Goal: Information Seeking & Learning: Find specific page/section

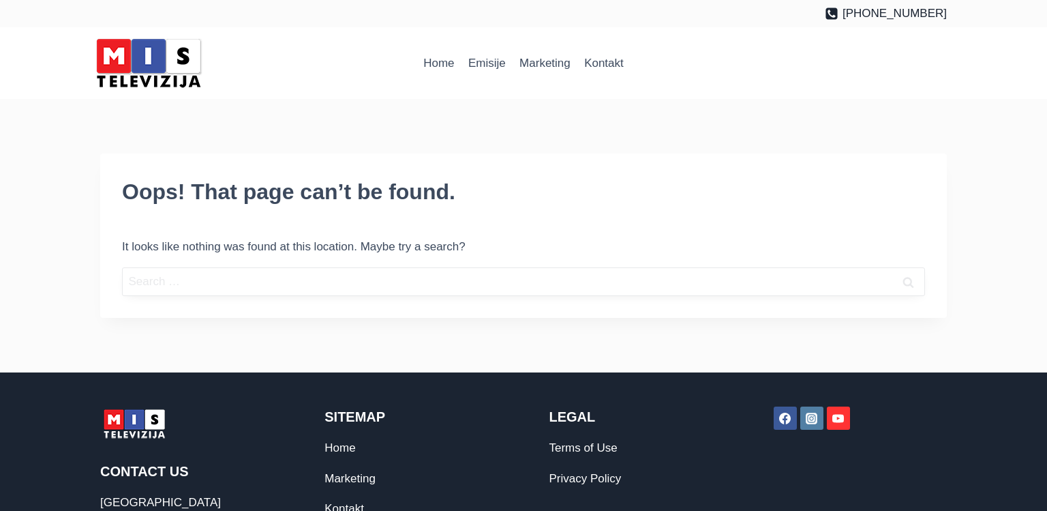
click at [199, 281] on input "Search for:" at bounding box center [523, 281] width 803 height 29
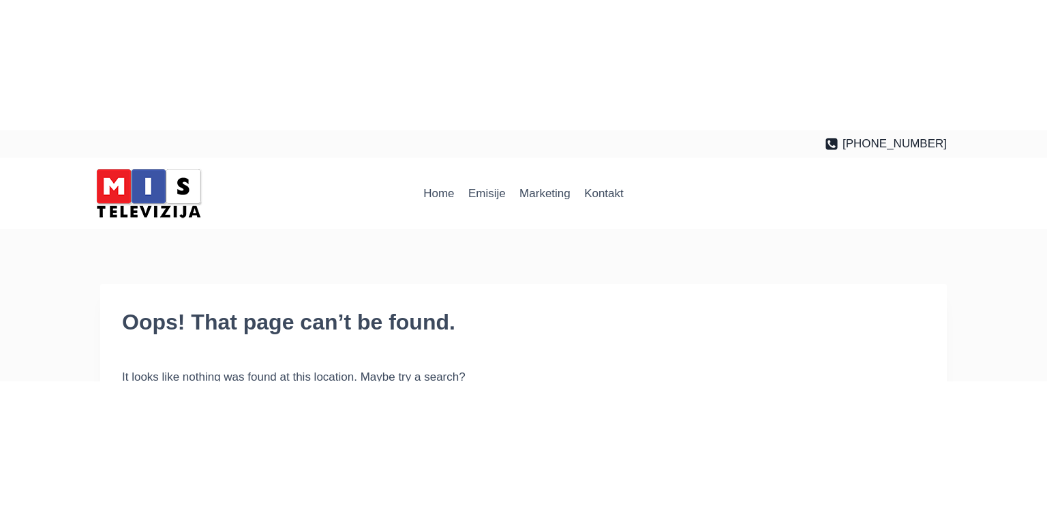
scroll to position [155, 0]
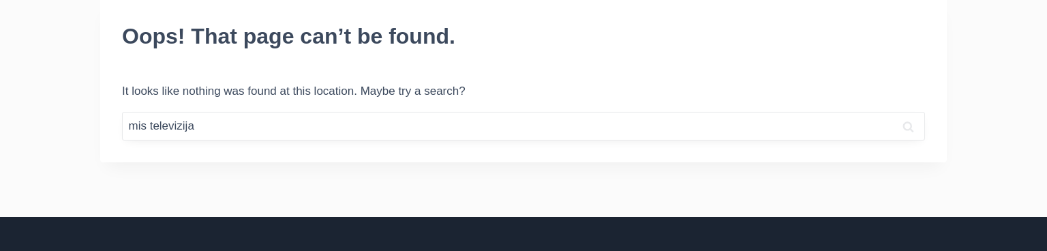
type input "mis televizija"
click at [891, 112] on input "Search" at bounding box center [908, 126] width 34 height 29
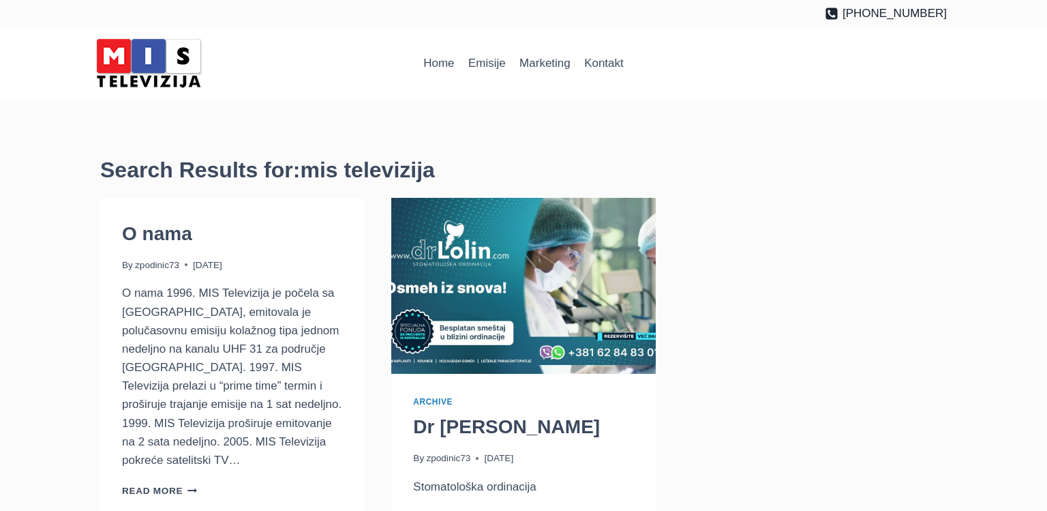
click at [169, 481] on p "Read More O nama Continue" at bounding box center [232, 490] width 220 height 18
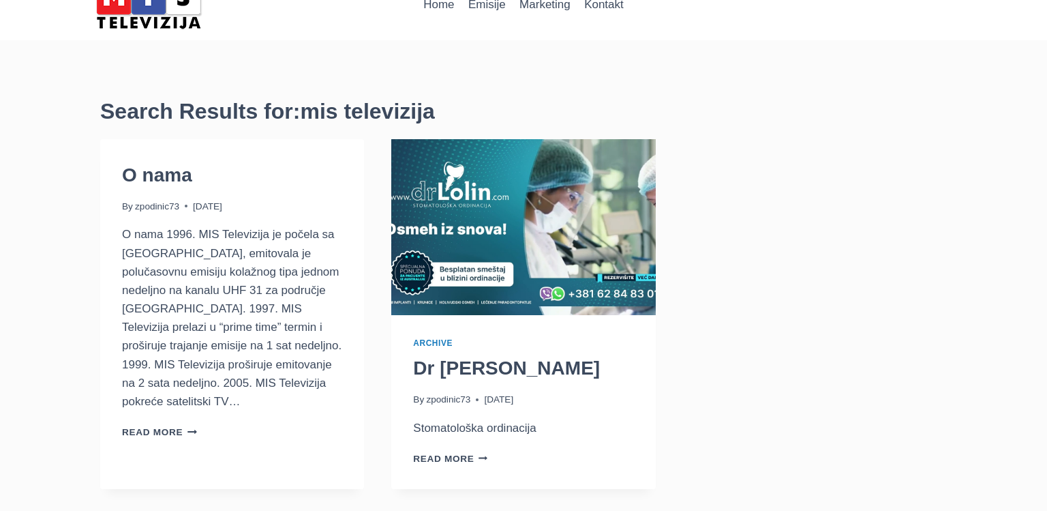
scroll to position [107, 0]
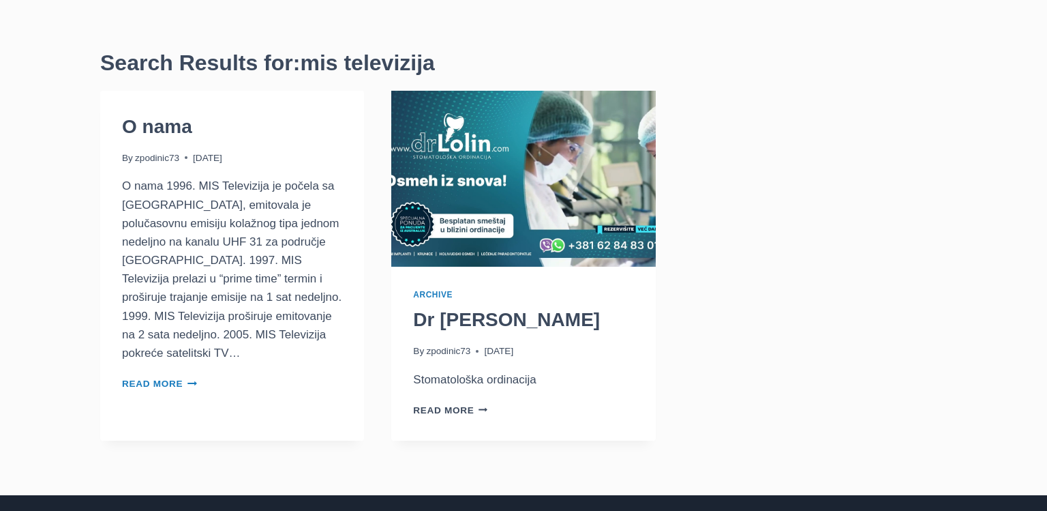
click at [169, 378] on link "Read More O nama Continue" at bounding box center [159, 383] width 75 height 10
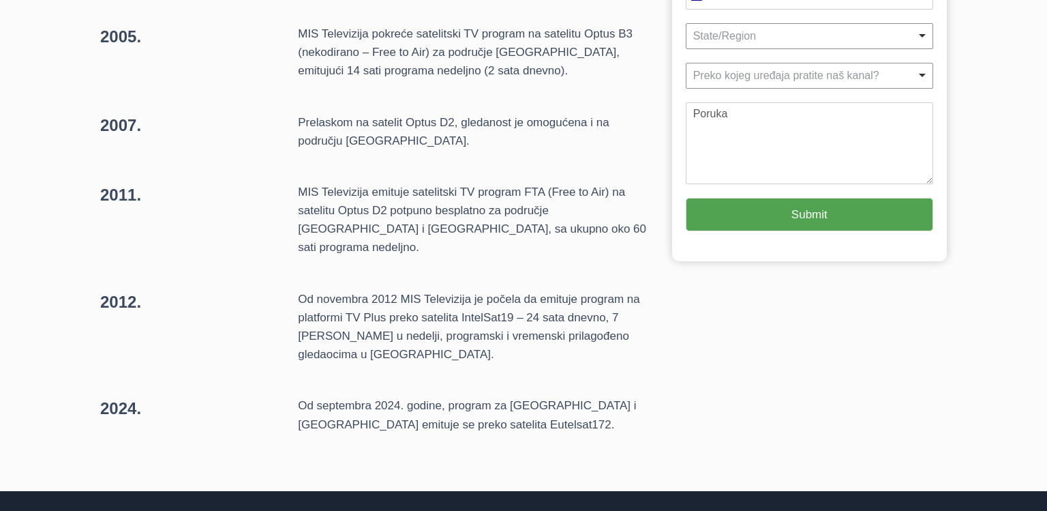
scroll to position [399, 0]
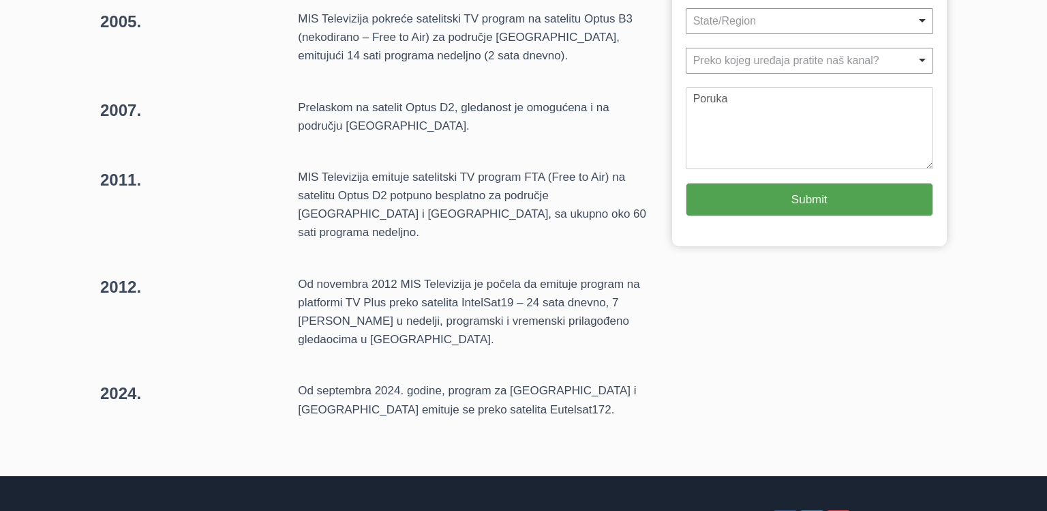
click at [404, 381] on p "Od septembra 2024. godine, program za Australiju i Novi Zeland emituje se preko…" at bounding box center [474, 399] width 352 height 37
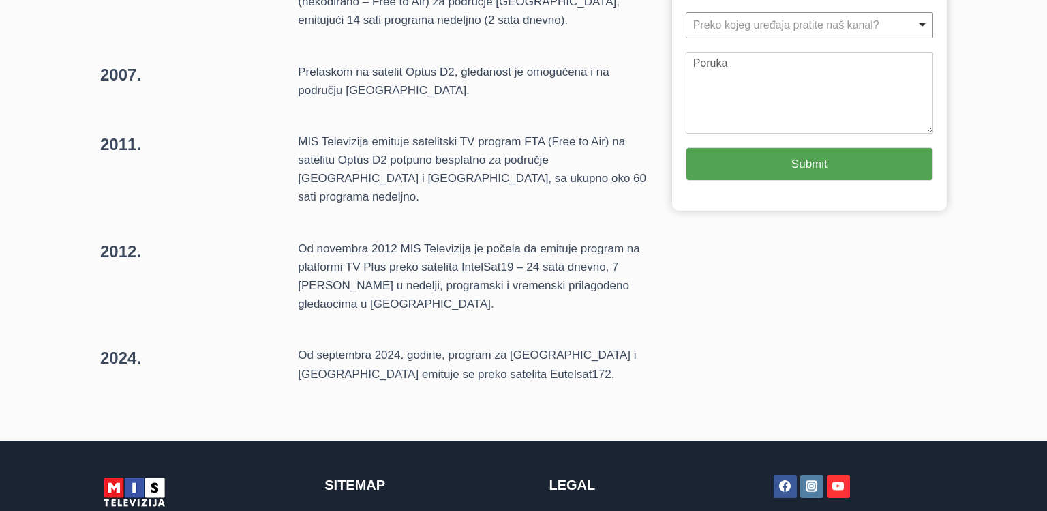
scroll to position [440, 0]
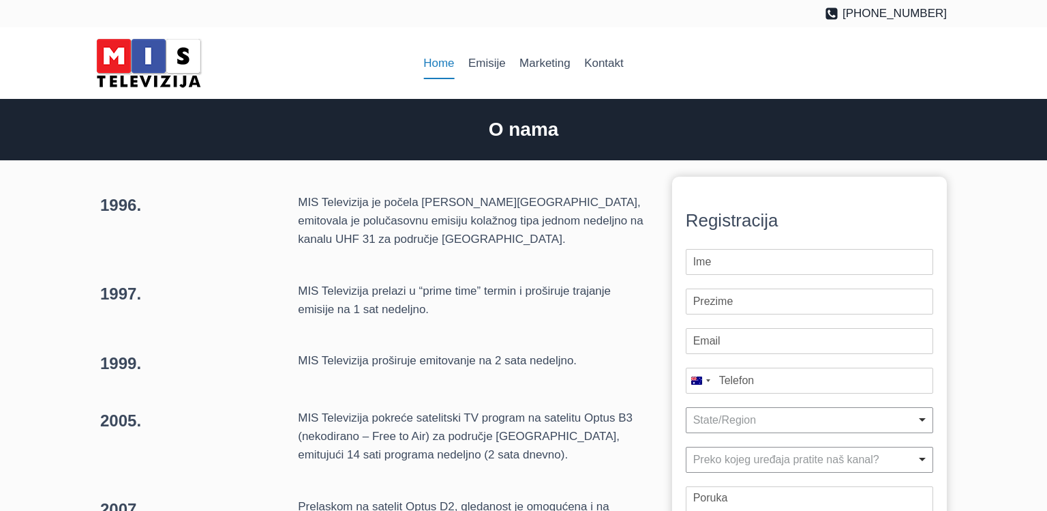
click at [434, 65] on link "Home" at bounding box center [439, 63] width 45 height 33
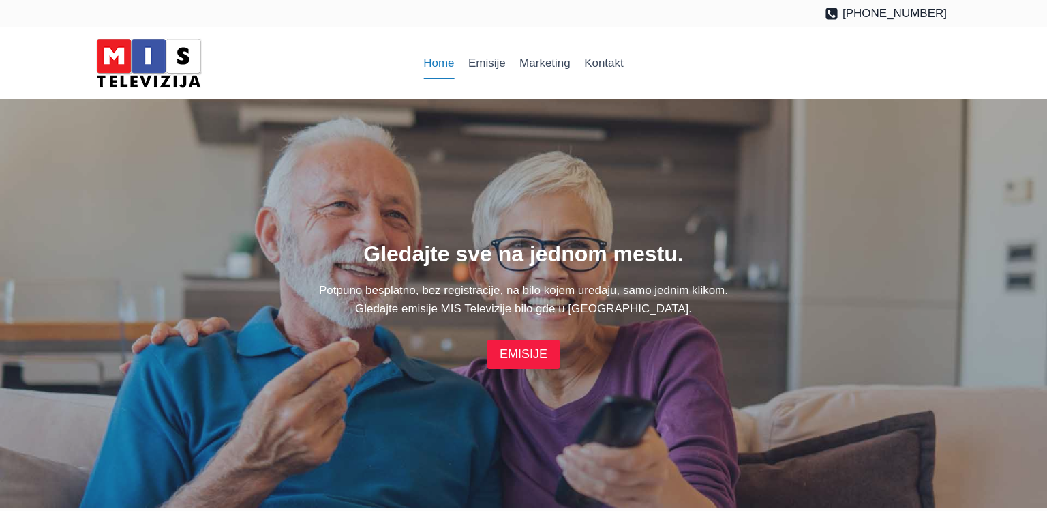
click at [539, 352] on link "EMISIJE" at bounding box center [523, 353] width 72 height 29
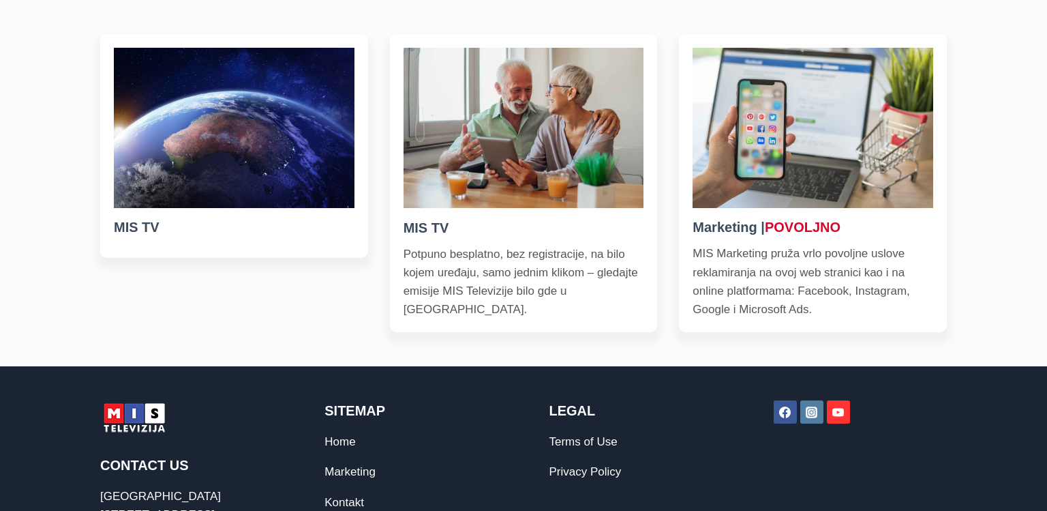
scroll to position [522, 0]
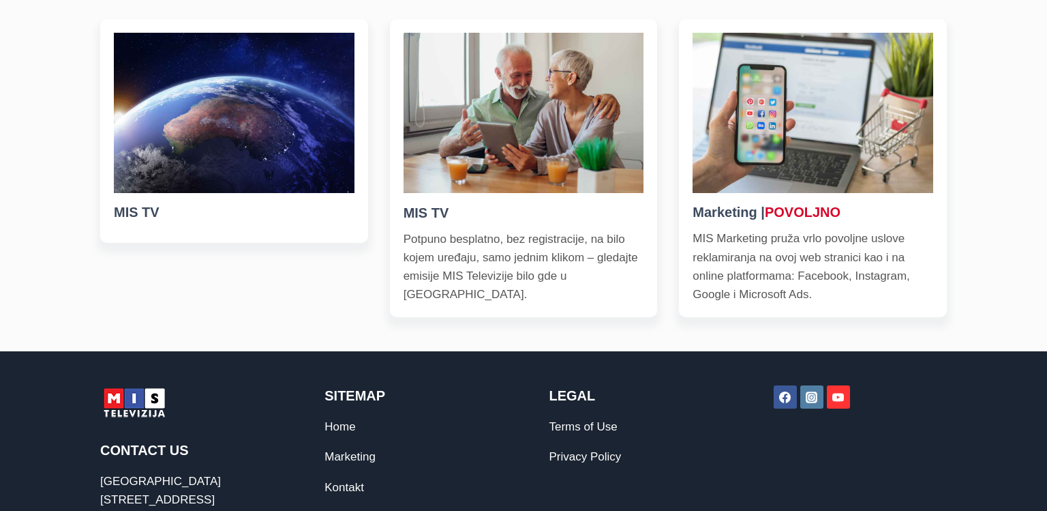
click at [588, 213] on h5 "MIS TV" at bounding box center [524, 212] width 241 height 20
click at [270, 157] on img at bounding box center [234, 113] width 241 height 160
click at [117, 213] on h5 "MIS TV" at bounding box center [234, 212] width 241 height 20
click at [191, 134] on img at bounding box center [234, 113] width 241 height 160
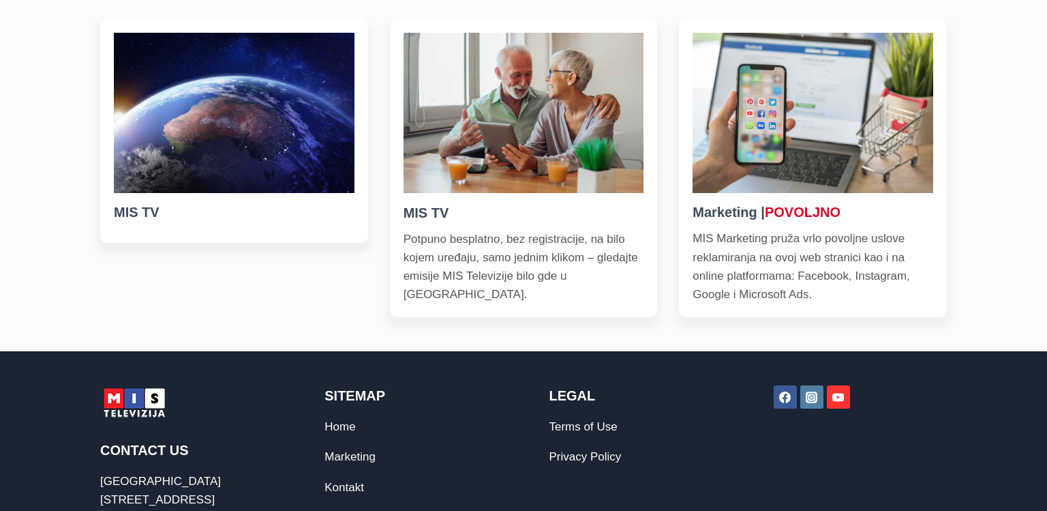
click at [191, 221] on h5 "MIS TV" at bounding box center [234, 212] width 241 height 20
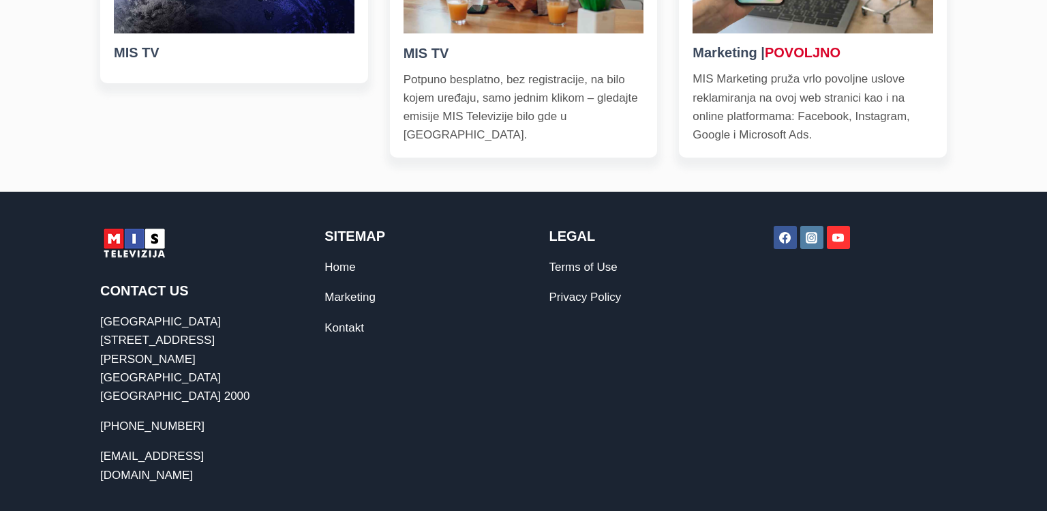
scroll to position [709, 0]
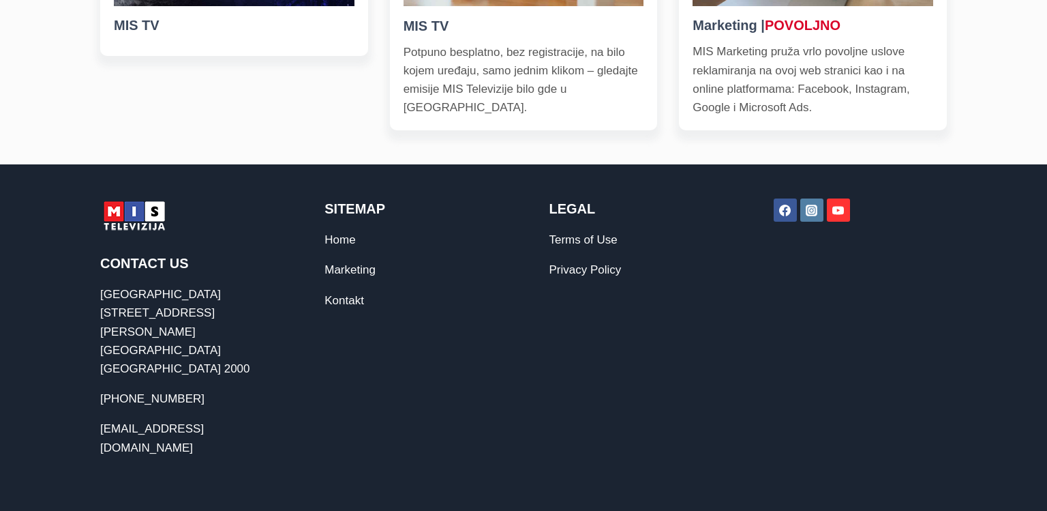
click at [835, 205] on icon "YouTube" at bounding box center [838, 211] width 12 height 12
click at [466, 47] on p "Potpuno besplatno, bez registracije, na bilo kojem uređaju, samo jednim klikom …" at bounding box center [524, 80] width 241 height 74
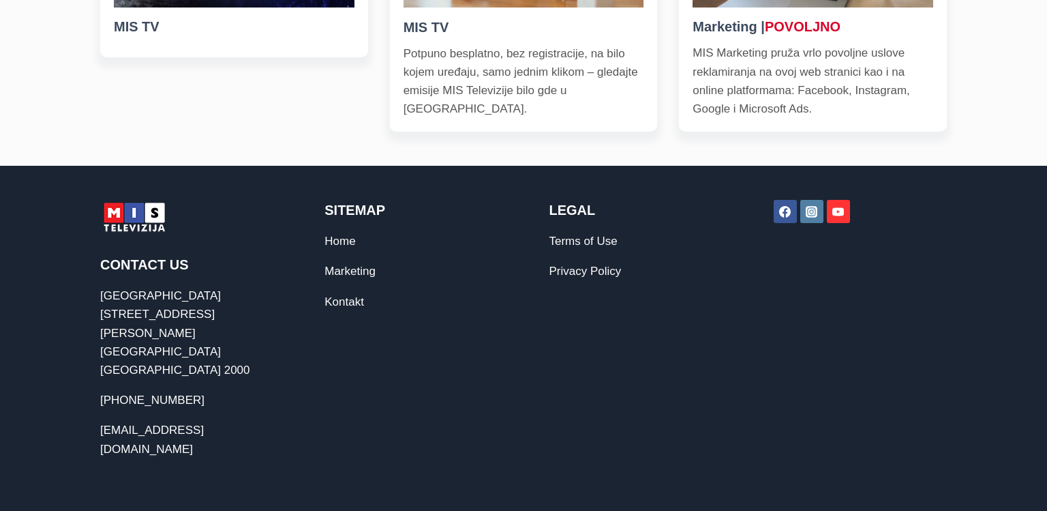
scroll to position [709, 0]
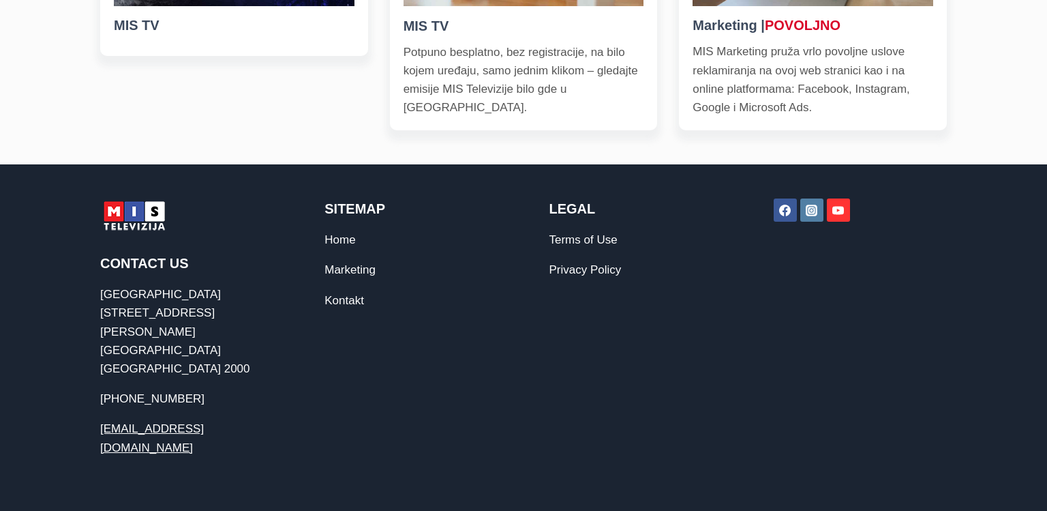
click at [155, 422] on link "[EMAIL_ADDRESS][DOMAIN_NAME]" at bounding box center [152, 437] width 104 height 31
click at [166, 422] on link "[EMAIL_ADDRESS][DOMAIN_NAME]" at bounding box center [152, 437] width 104 height 31
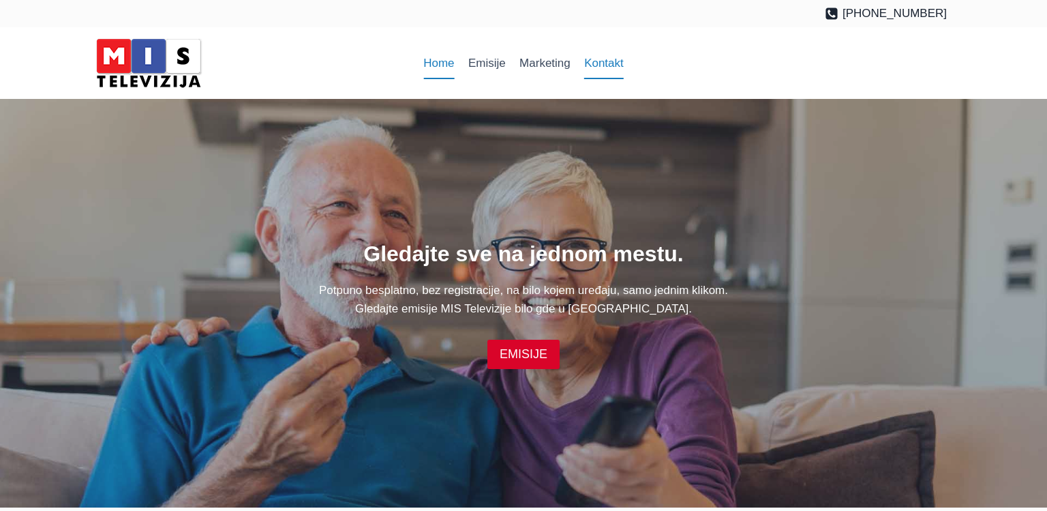
click at [616, 66] on link "Kontakt" at bounding box center [603, 63] width 53 height 33
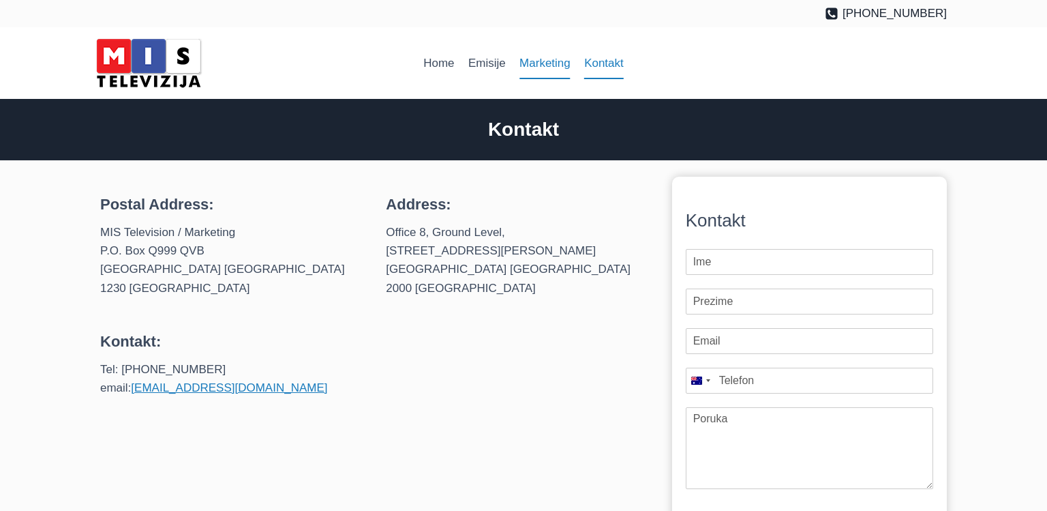
click at [555, 59] on link "Marketing" at bounding box center [545, 63] width 65 height 33
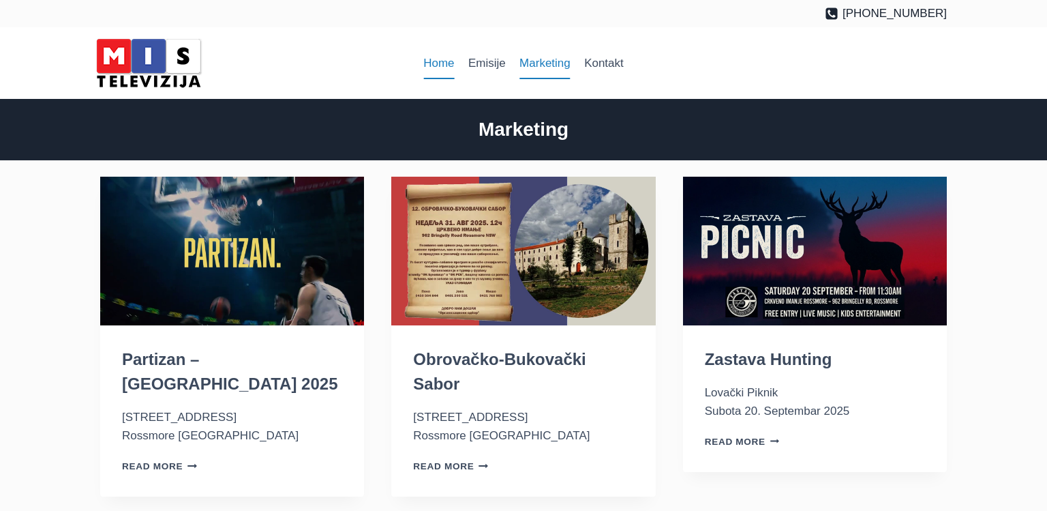
click at [427, 59] on link "Home" at bounding box center [439, 63] width 45 height 33
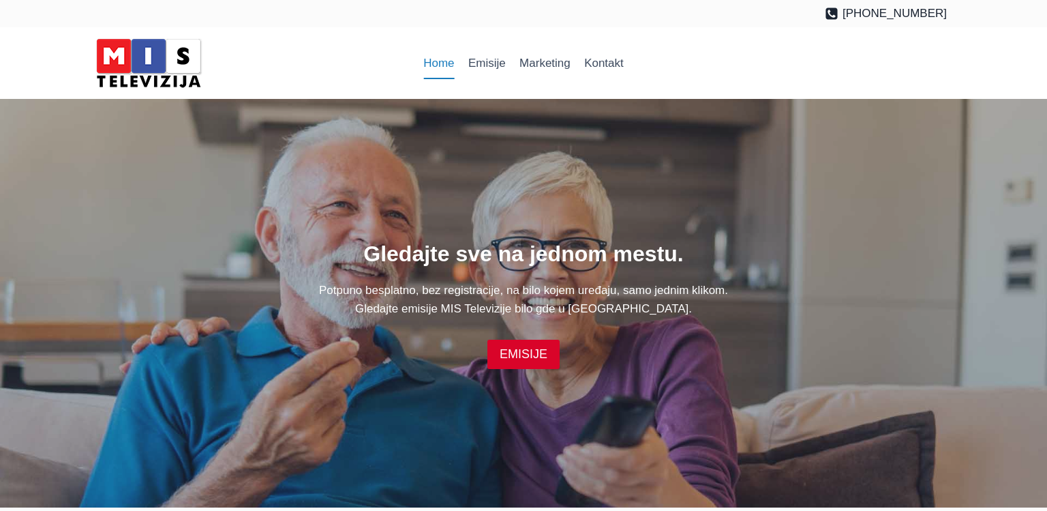
click at [620, 314] on p "Potpuno besplatno, bez registracije, na bilo kojem uređaju, samo jednim klikom.…" at bounding box center [523, 299] width 847 height 37
click at [620, 303] on p "Potpuno besplatno, bez registracije, na bilo kojem uređaju, samo jednim klikom.…" at bounding box center [523, 299] width 847 height 37
click at [403, 303] on p "Potpuno besplatno, bez registracije, na bilo kojem uređaju, samo jednim klikom.…" at bounding box center [523, 299] width 847 height 37
click at [403, 247] on h1 "Gledajte sve na jednom mestu." at bounding box center [523, 253] width 847 height 33
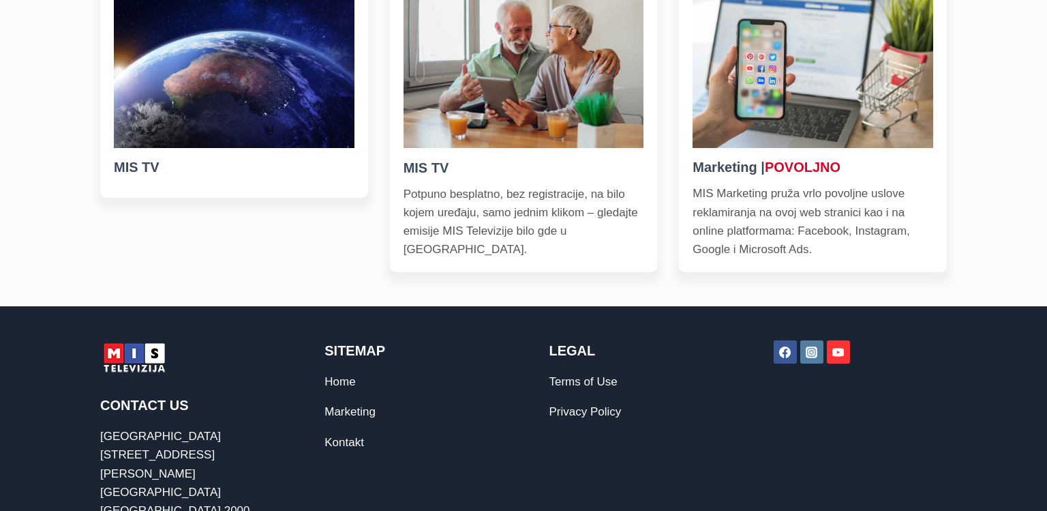
scroll to position [573, 0]
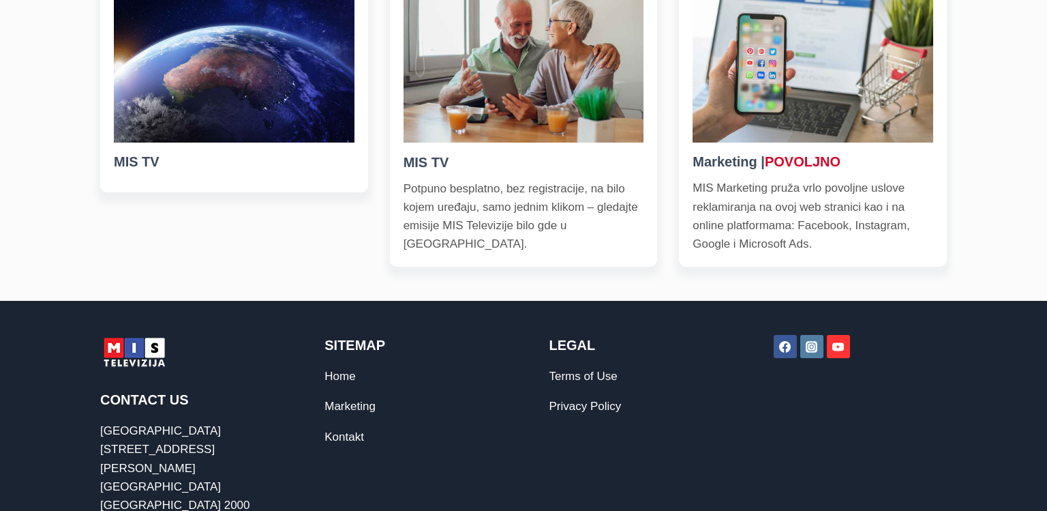
click at [827, 190] on p "MIS Marketing pruža vrlo povoljne uslove reklamiranja na ovoj web stranici kao …" at bounding box center [813, 216] width 241 height 74
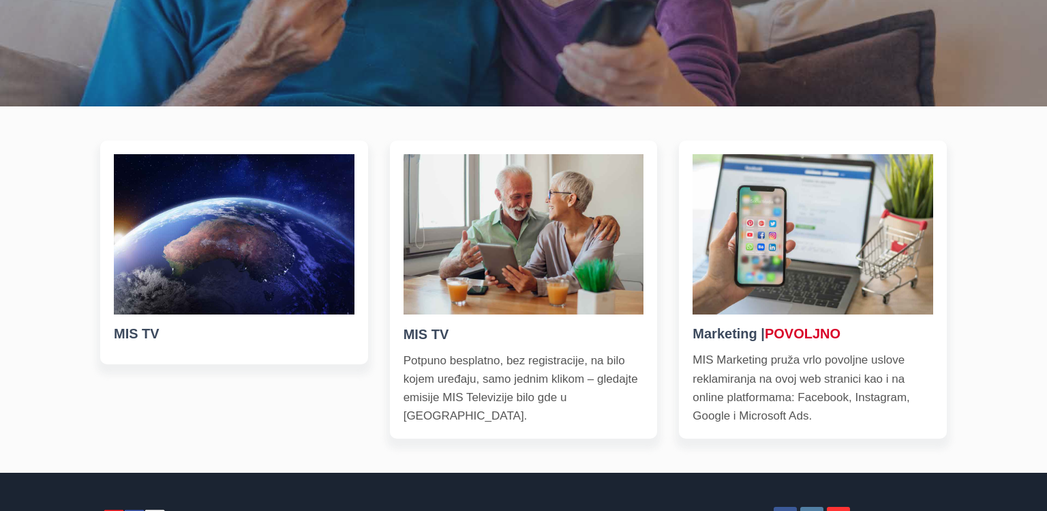
scroll to position [387, 0]
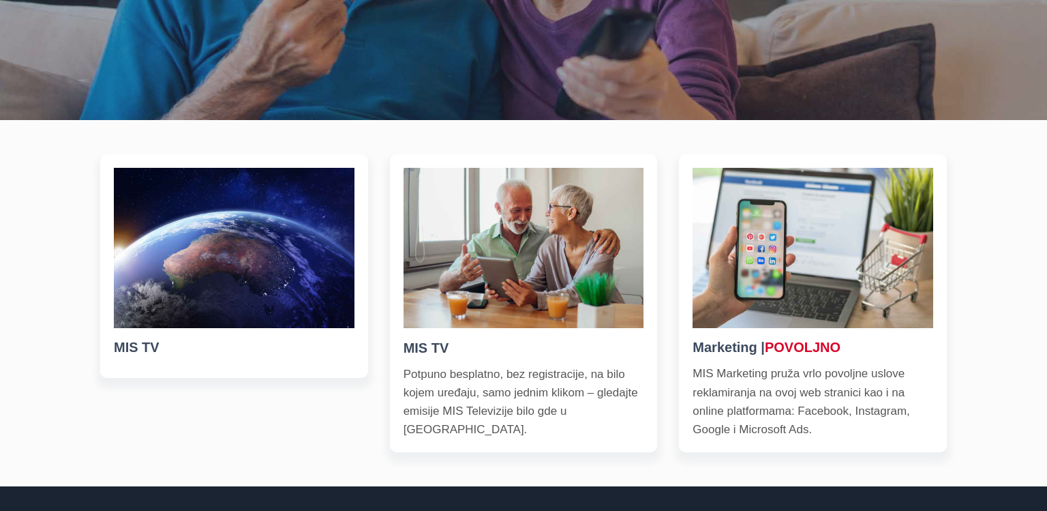
click at [539, 365] on p "Potpuno besplatno, bez registracije, na bilo kojem uređaju, samo jednim klikom …" at bounding box center [524, 402] width 241 height 74
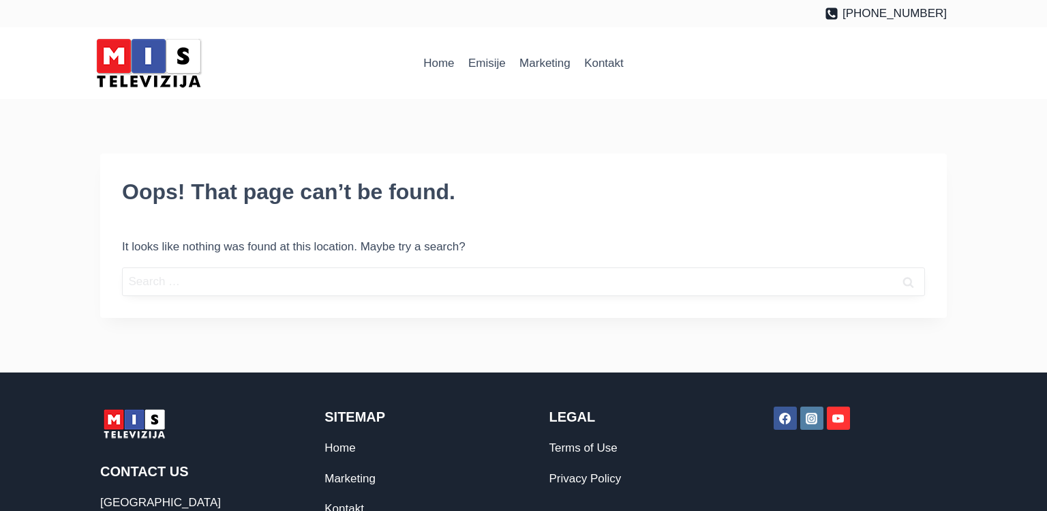
click at [188, 267] on input "Search for:" at bounding box center [523, 281] width 803 height 29
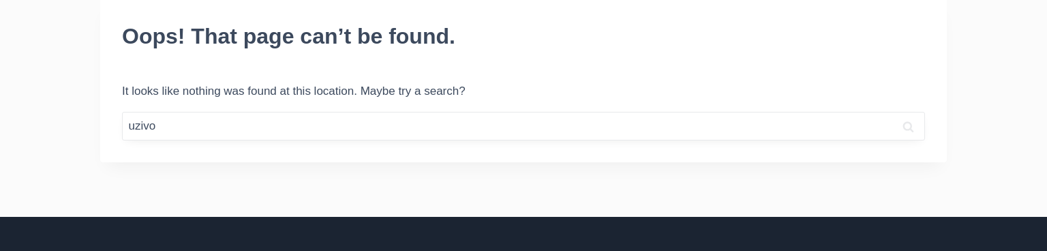
type input "uzivo"
click at [891, 112] on input "Search" at bounding box center [908, 126] width 34 height 29
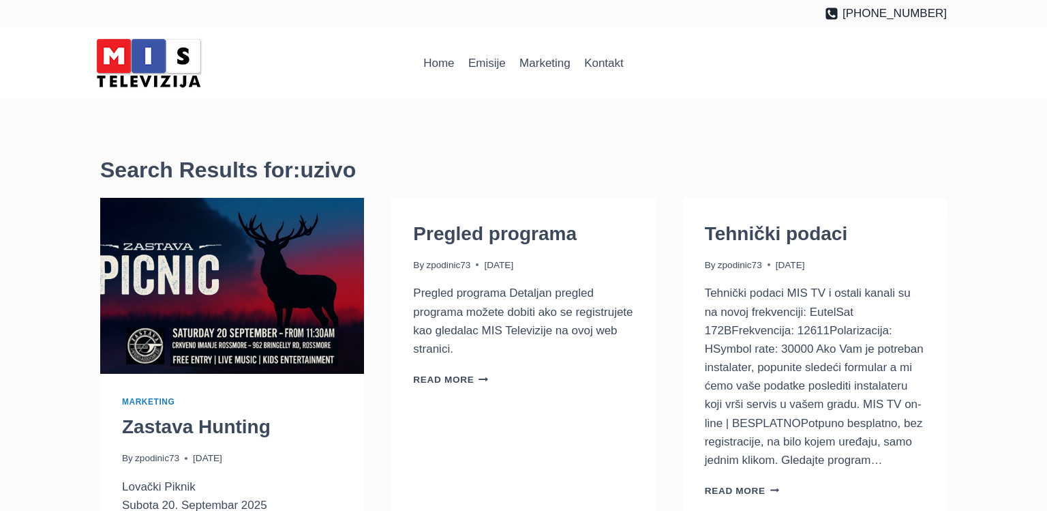
click at [784, 477] on div "Tehnički podaci By zpodinic73 [DATE] [DATE] Tehnički podaci MIS TV i ostali kan…" at bounding box center [815, 359] width 264 height 323
click at [742, 496] on link "Read More Tehnički podaci Continue" at bounding box center [742, 490] width 75 height 10
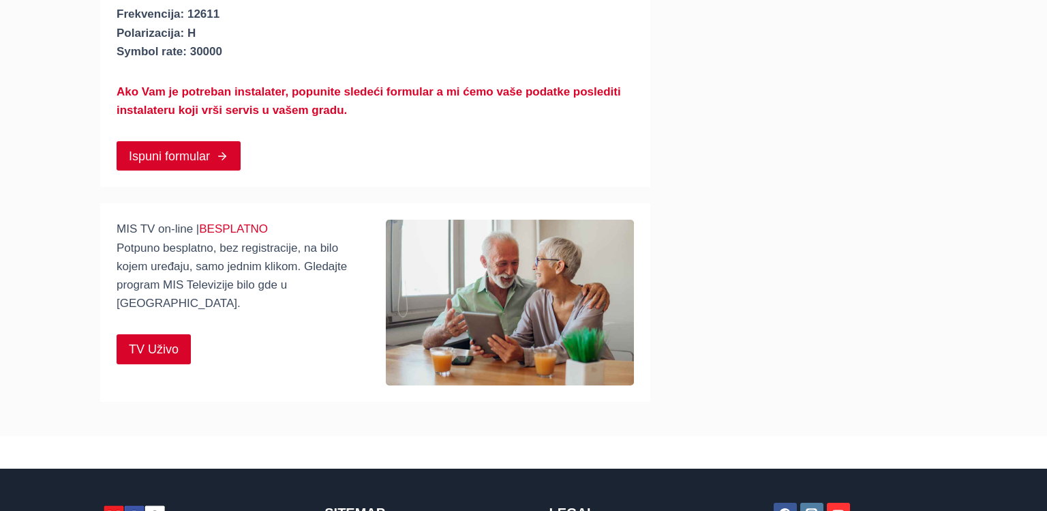
scroll to position [256, 0]
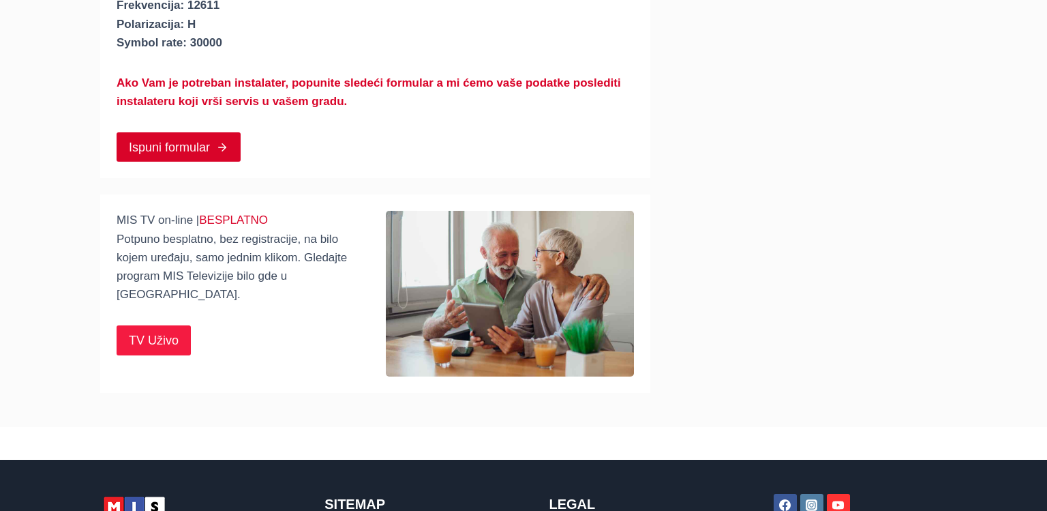
click at [136, 331] on link "TV Uživo" at bounding box center [154, 339] width 74 height 29
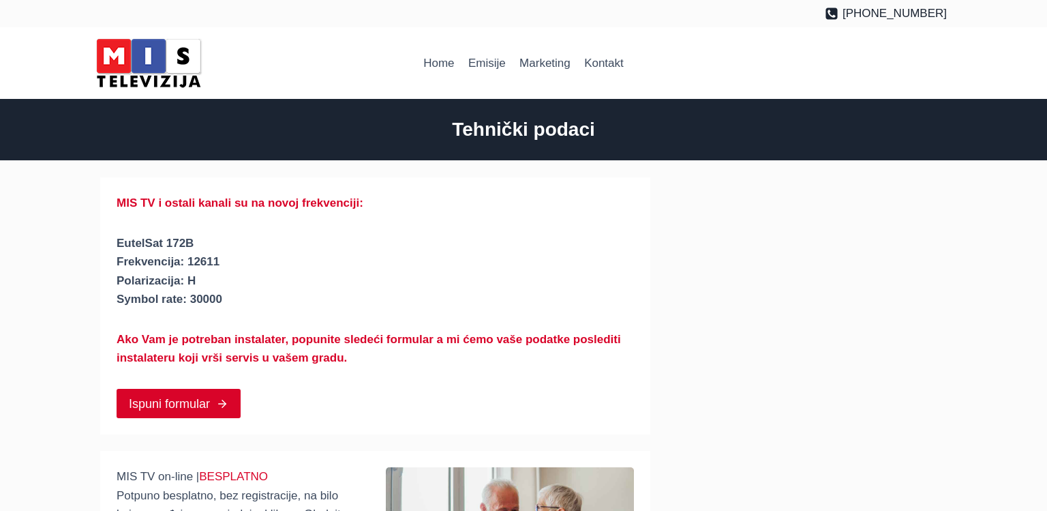
scroll to position [238, 0]
